Goal: Navigation & Orientation: Go to known website

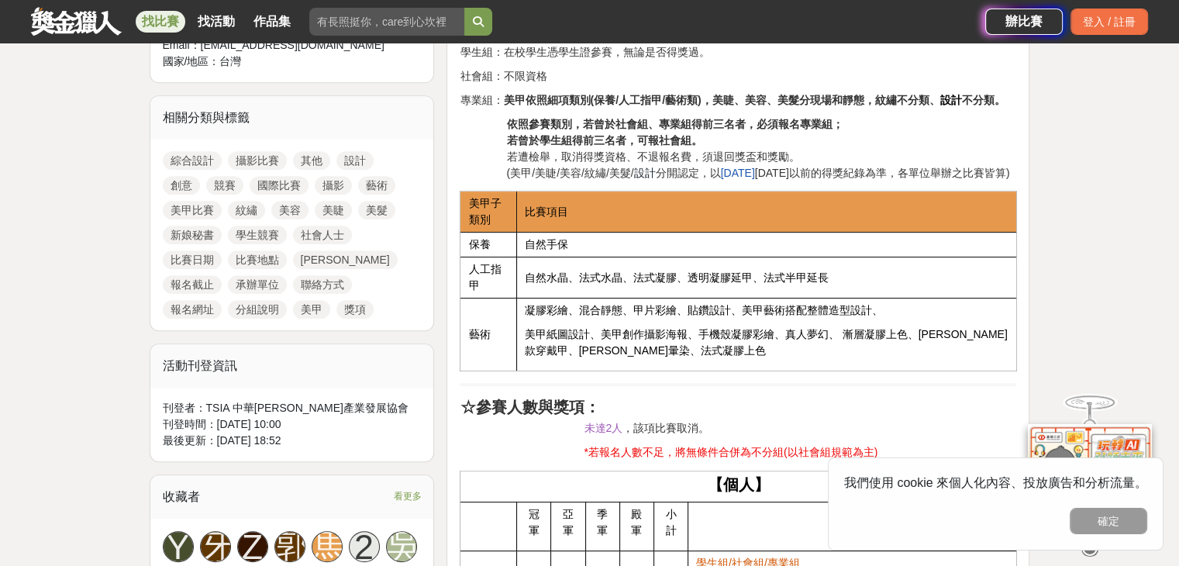
scroll to position [670, 0]
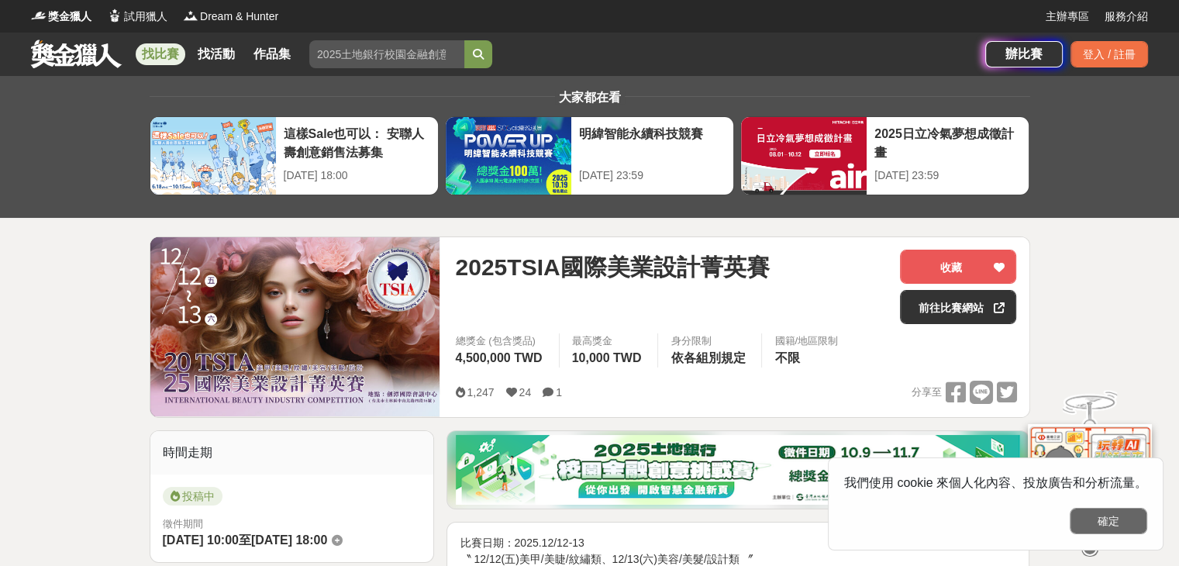
click at [1130, 526] on button "確定" at bounding box center [1109, 521] width 78 height 26
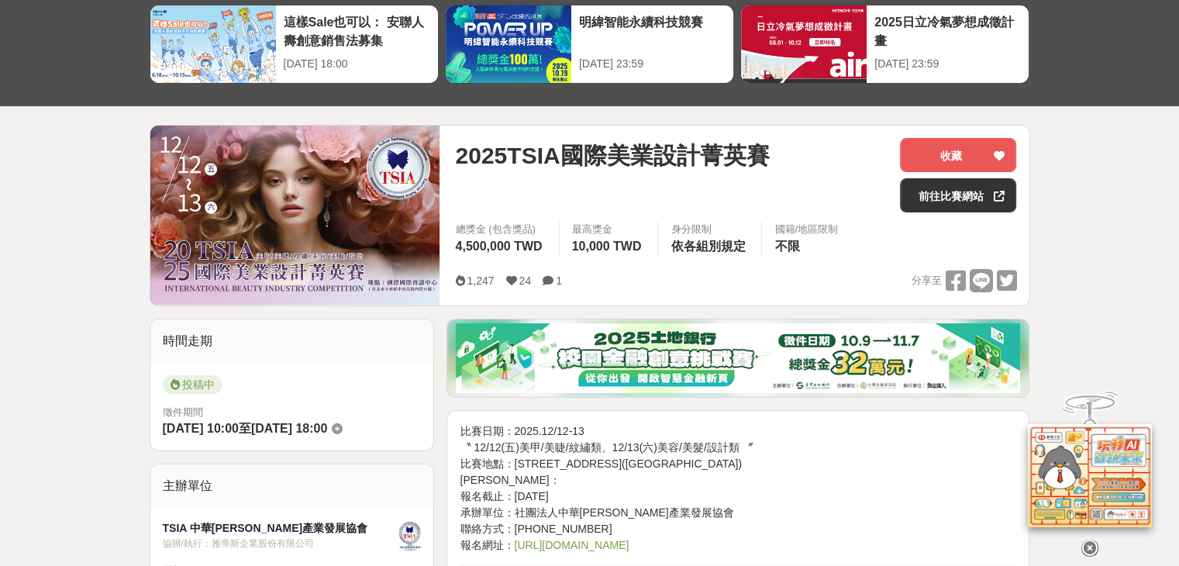
scroll to position [115, 0]
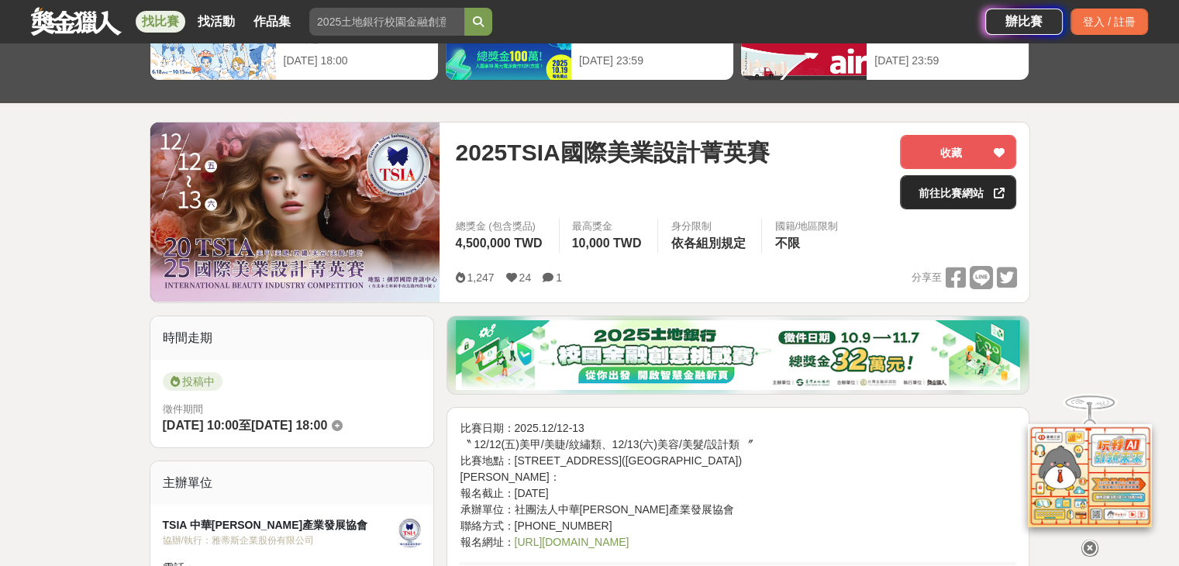
click at [956, 191] on link "前往比賽網站" at bounding box center [958, 192] width 116 height 34
